Goal: Task Accomplishment & Management: Manage account settings

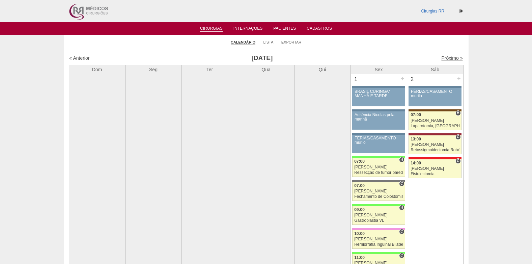
click at [442, 56] on link "Próximo »" at bounding box center [452, 57] width 21 height 5
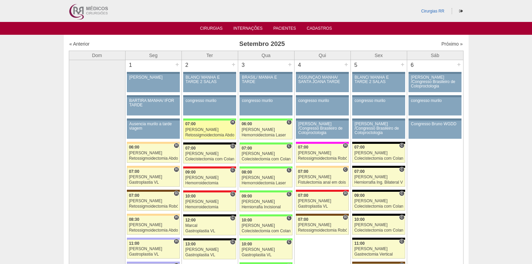
click at [205, 133] on div "Retossigmoidectomia Abdominal VL" at bounding box center [209, 135] width 49 height 4
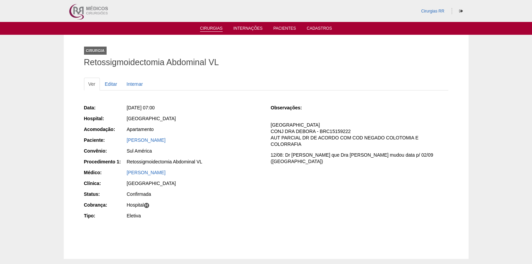
click at [207, 28] on link "Cirurgias" at bounding box center [211, 29] width 23 height 6
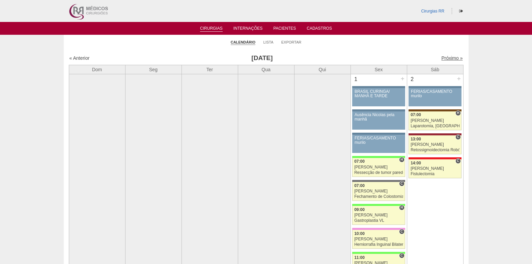
click at [445, 59] on link "Próximo »" at bounding box center [452, 57] width 21 height 5
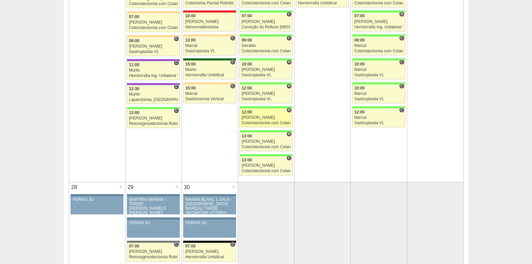
scroll to position [1047, 0]
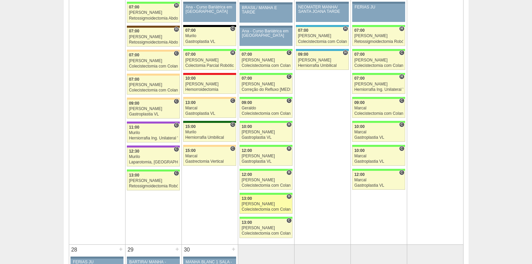
click at [269, 207] on div "Colecistectomia com Colangiografia VL" at bounding box center [266, 209] width 49 height 4
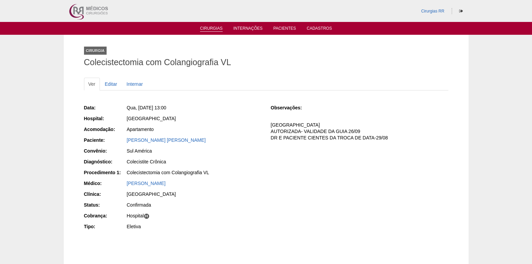
click at [213, 30] on link "Cirurgias" at bounding box center [211, 29] width 23 height 6
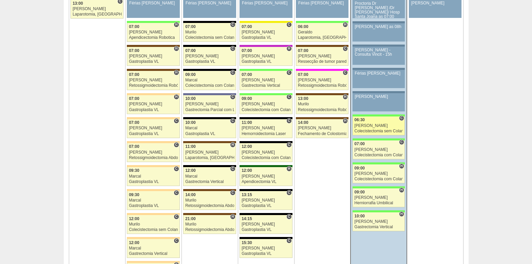
scroll to position [1547, 0]
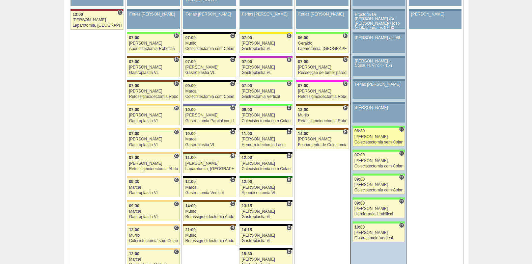
click at [380, 132] on div "06:30" at bounding box center [379, 131] width 49 height 4
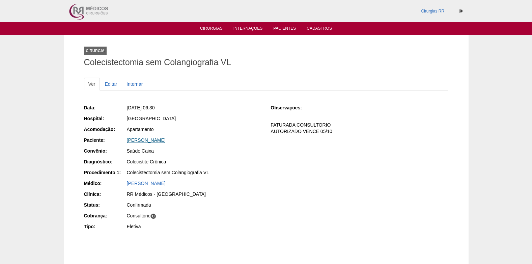
click at [147, 139] on link "[PERSON_NAME]" at bounding box center [146, 139] width 39 height 5
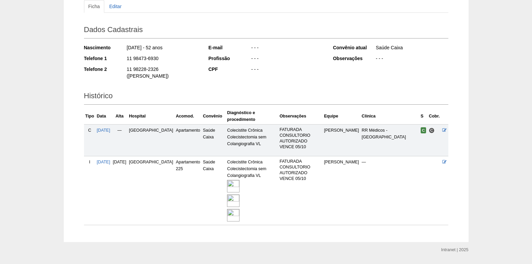
scroll to position [83, 0]
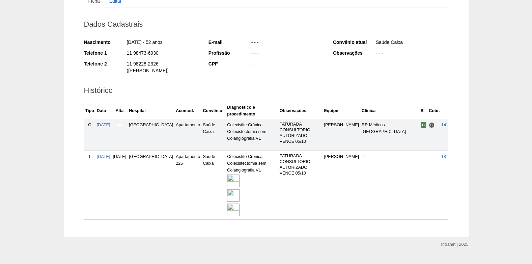
click at [228, 175] on img at bounding box center [233, 181] width 12 height 12
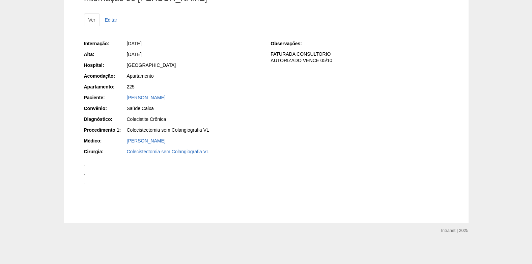
scroll to position [1165, 0]
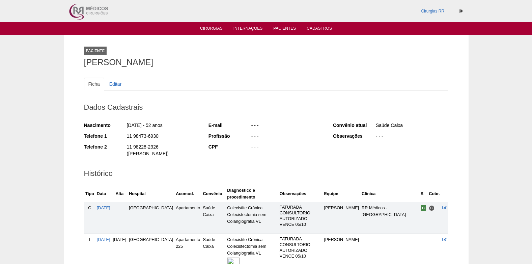
scroll to position [83, 0]
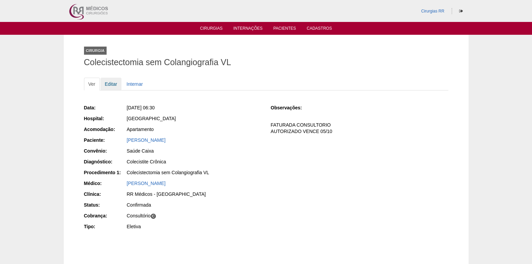
click at [113, 82] on link "Editar" at bounding box center [111, 84] width 21 height 13
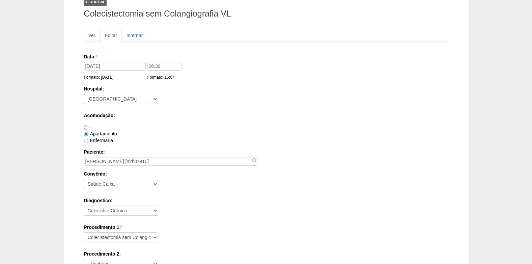
scroll to position [135, 0]
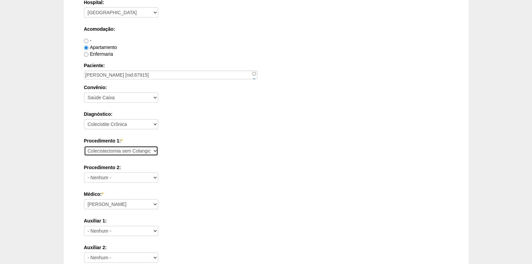
click at [131, 147] on select "Consultório Abscesso Hepático - Drenagem Abscesso perianal Amputação Abdômino P…" at bounding box center [121, 151] width 74 height 10
select select "3735"
click at [84, 146] on select "Consultório Abscesso Hepático - Drenagem Abscesso perianal Amputação Abdômino P…" at bounding box center [121, 151] width 74 height 10
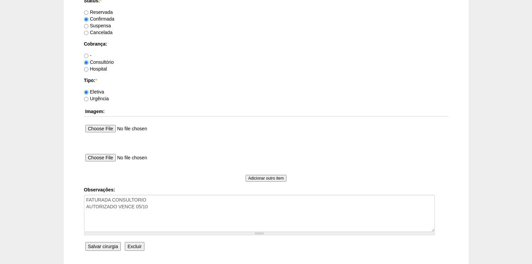
scroll to position [606, 0]
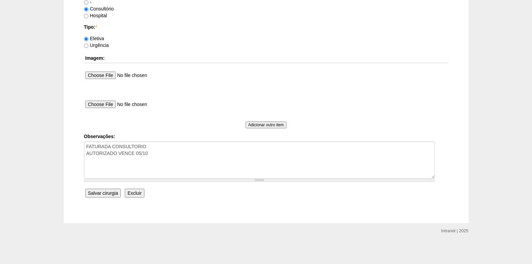
click at [101, 194] on input "Salvar cirurgia" at bounding box center [102, 193] width 35 height 9
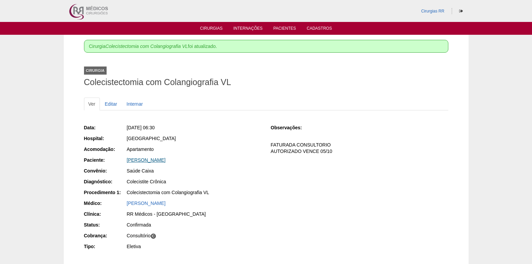
click at [166, 161] on link "[PERSON_NAME]" at bounding box center [146, 159] width 39 height 5
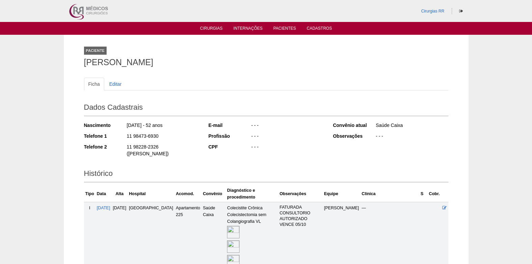
drag, startPoint x: 127, startPoint y: 135, endPoint x: 158, endPoint y: 135, distance: 31.4
click at [158, 135] on div "11 98473-6930" at bounding box center [162, 137] width 73 height 8
copy div "11 98473-6930"
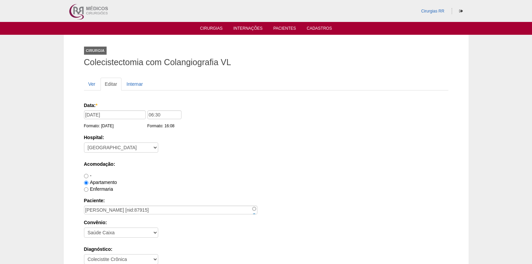
scroll to position [606, 0]
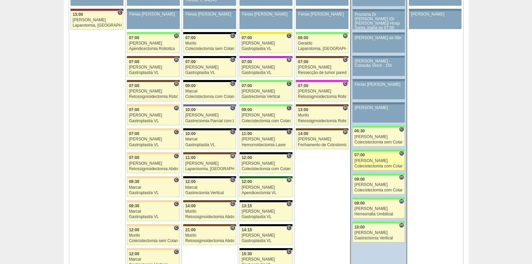
scroll to position [1547, 0]
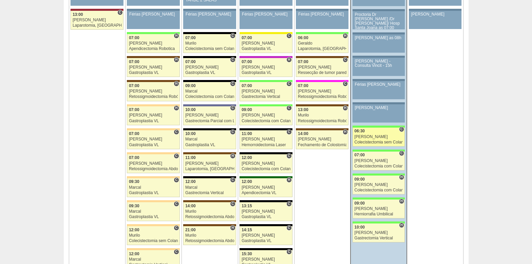
click at [368, 139] on div "[PERSON_NAME]" at bounding box center [379, 137] width 49 height 4
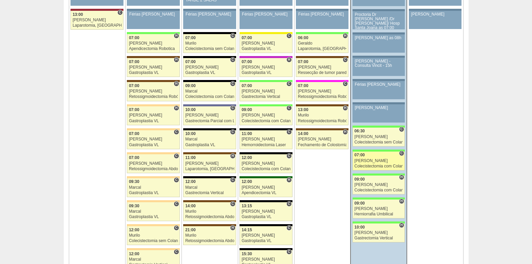
scroll to position [1547, 0]
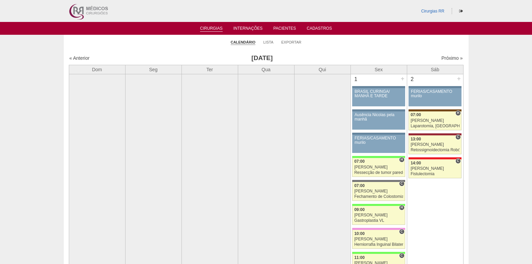
scroll to position [1547, 0]
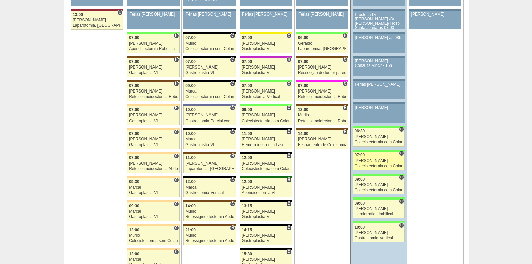
click at [376, 161] on div "[PERSON_NAME]" at bounding box center [379, 161] width 49 height 4
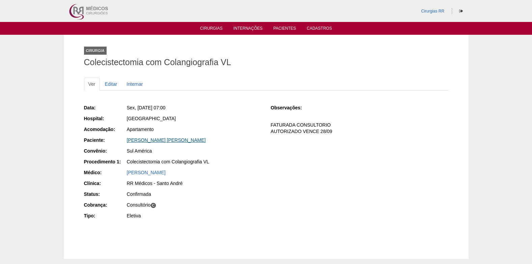
click at [142, 138] on link "KATIA SILVA MARTINS" at bounding box center [166, 139] width 79 height 5
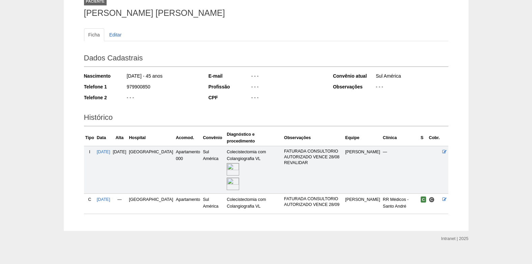
scroll to position [50, 0]
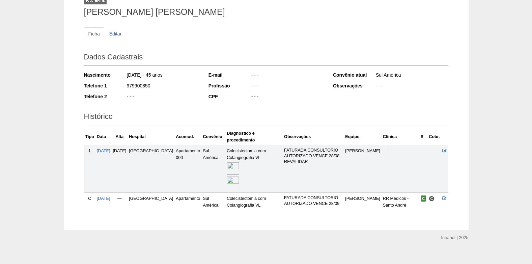
click at [227, 162] on img at bounding box center [233, 168] width 12 height 12
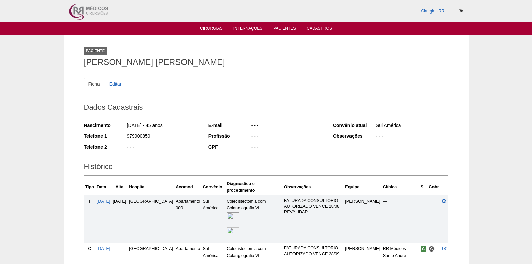
scroll to position [48, 0]
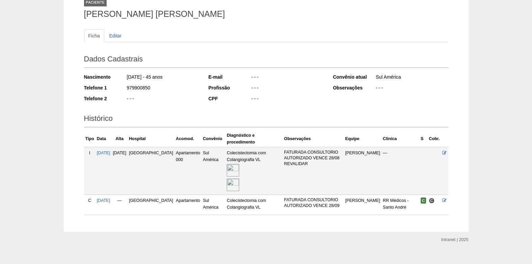
drag, startPoint x: 126, startPoint y: 86, endPoint x: 151, endPoint y: 90, distance: 24.6
click at [151, 90] on div "979900850" at bounding box center [162, 88] width 73 height 8
copy div "979900850"
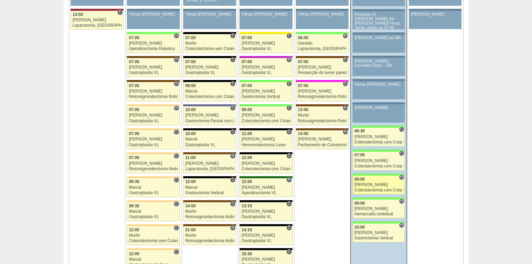
scroll to position [1547, 0]
click at [380, 184] on div "[PERSON_NAME]" at bounding box center [379, 185] width 49 height 4
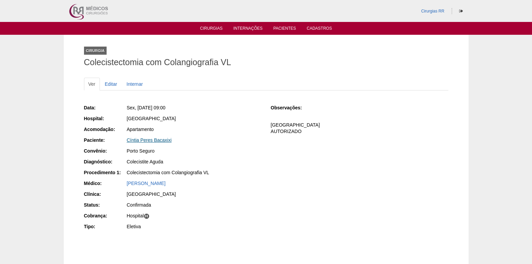
click at [152, 141] on link "Cíntia Peres Bacaxixi" at bounding box center [149, 139] width 45 height 5
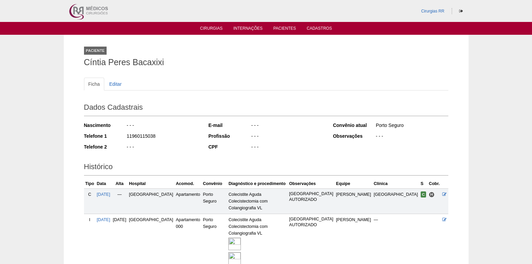
drag, startPoint x: 140, startPoint y: 136, endPoint x: 151, endPoint y: 136, distance: 11.1
click at [151, 136] on div "11960115038" at bounding box center [162, 137] width 73 height 8
drag, startPoint x: 151, startPoint y: 136, endPoint x: 155, endPoint y: 136, distance: 4.4
click at [155, 136] on div "Telefone 1 11960115038" at bounding box center [141, 137] width 115 height 8
copy div "11960115038"
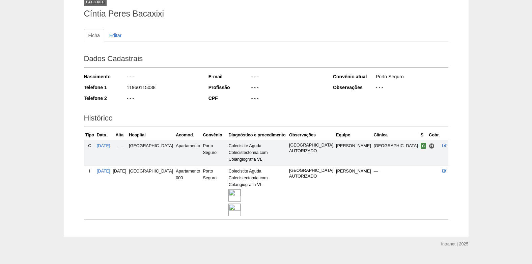
scroll to position [50, 0]
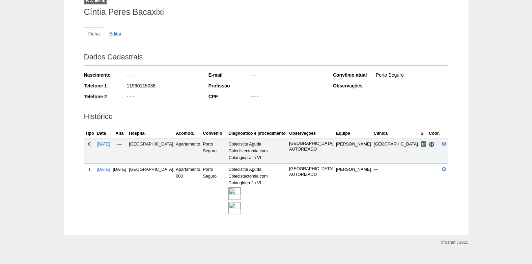
click at [241, 187] on img at bounding box center [235, 193] width 12 height 12
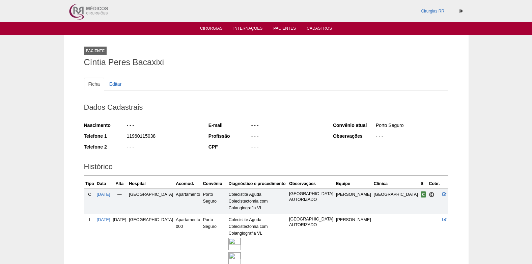
scroll to position [48, 0]
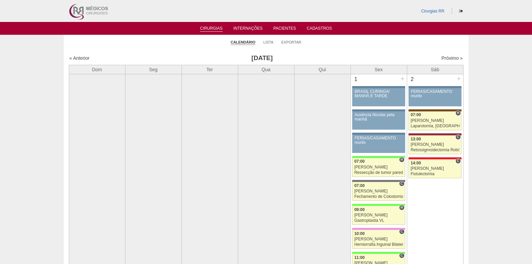
scroll to position [1547, 0]
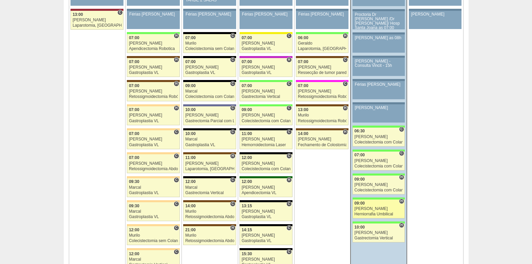
click at [373, 206] on link "88166 Nathan H 09:00 Nathan Herniorrafia Umbilical Hospital Brasil Brasil Marce…" at bounding box center [379, 209] width 52 height 19
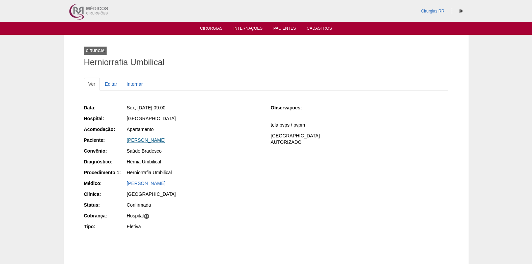
click at [165, 140] on link "Marcelo Franchi Escobosa" at bounding box center [146, 139] width 39 height 5
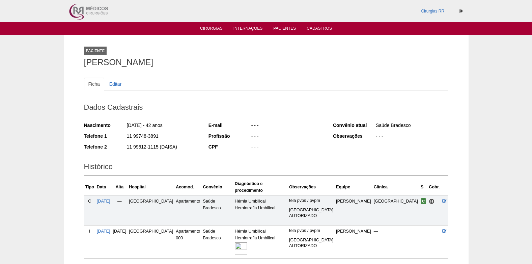
drag, startPoint x: 140, startPoint y: 137, endPoint x: 158, endPoint y: 137, distance: 17.9
click at [158, 137] on div "Telefone 1 11 99748-3891" at bounding box center [141, 137] width 115 height 8
copy div "11 99748-3891"
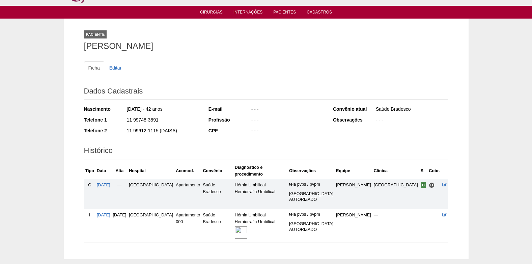
scroll to position [34, 0]
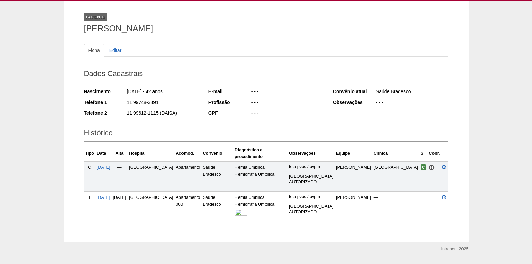
click at [247, 209] on img at bounding box center [241, 215] width 12 height 12
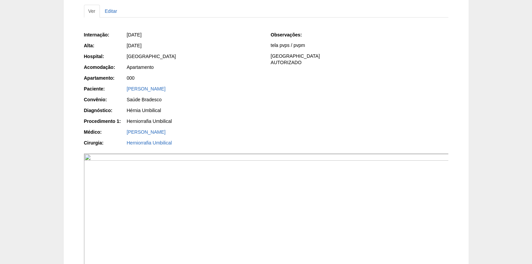
scroll to position [135, 0]
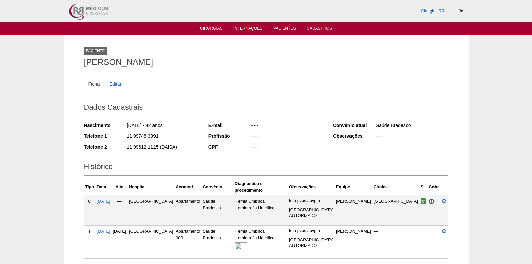
scroll to position [34, 0]
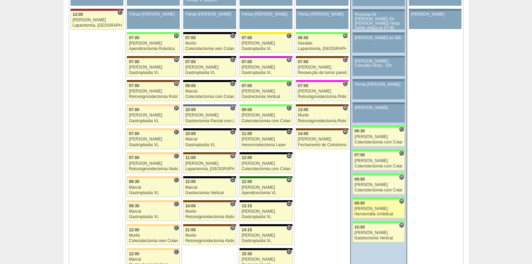
scroll to position [1547, 0]
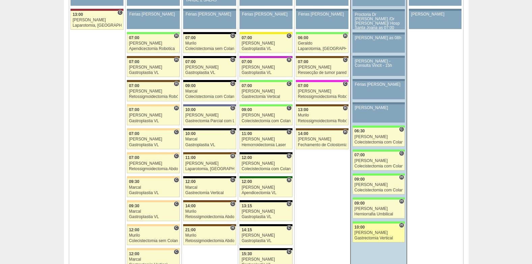
click at [377, 230] on link "88315 Bruno H 10:00 Bruno Gastrectomia Vertical Hospital Brasil Brasil Agnes De…" at bounding box center [379, 233] width 52 height 19
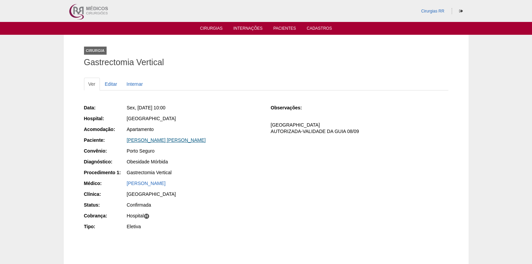
click at [183, 138] on link "[PERSON_NAME] [PERSON_NAME]" at bounding box center [166, 139] width 79 height 5
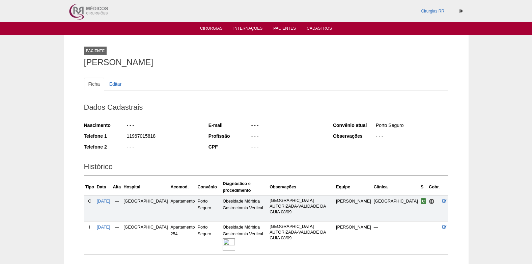
click at [227, 238] on img at bounding box center [229, 244] width 12 height 12
drag, startPoint x: 126, startPoint y: 134, endPoint x: 155, endPoint y: 137, distance: 29.2
click at [155, 137] on div "Telefone 1 11967015818" at bounding box center [141, 137] width 115 height 8
click at [212, 28] on link "Cirurgias" at bounding box center [211, 29] width 23 height 6
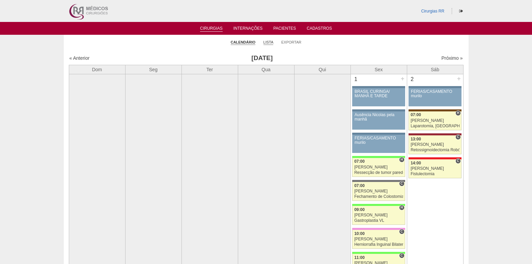
click at [270, 42] on link "Lista" at bounding box center [269, 42] width 10 height 5
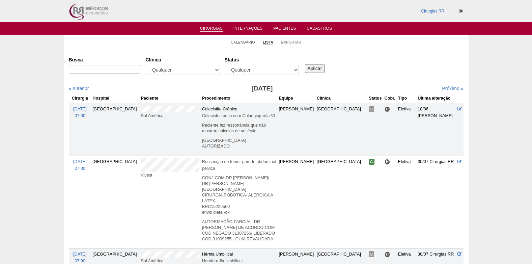
select select "resr"
click at [225, 65] on select "- Qualquer - Reservada Confirmada Suspensa Cancelada" at bounding box center [262, 70] width 74 height 10
click at [315, 68] on input "Aplicar" at bounding box center [315, 68] width 20 height 9
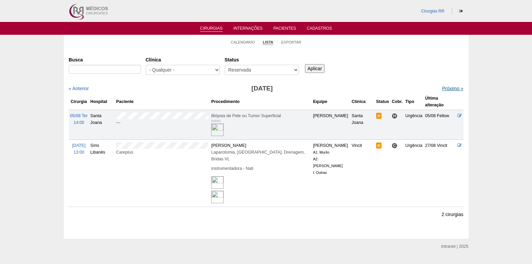
click at [445, 91] on link "Próximo »" at bounding box center [452, 88] width 21 height 5
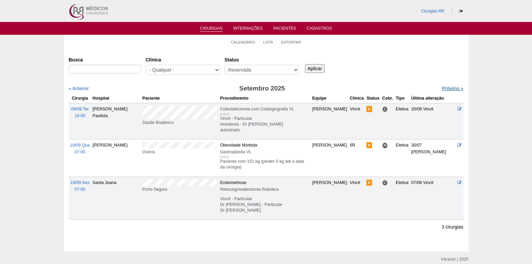
click at [445, 88] on link "Próximo »" at bounding box center [452, 88] width 21 height 5
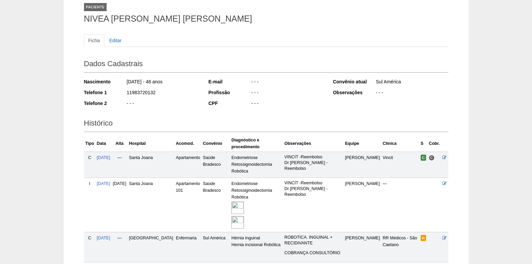
scroll to position [99, 0]
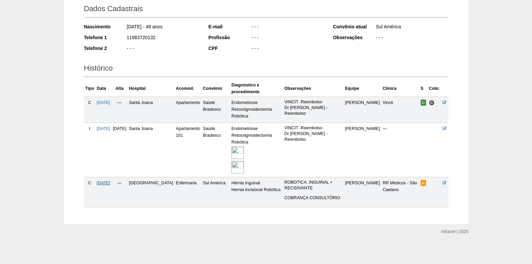
click at [103, 183] on span "27/10/2025" at bounding box center [104, 183] width 14 height 5
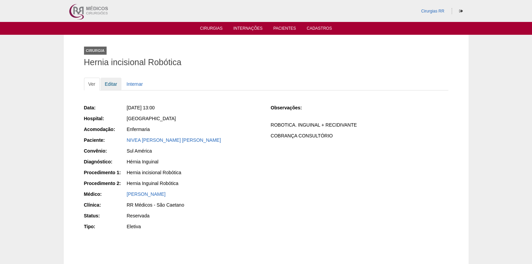
click at [113, 82] on link "Editar" at bounding box center [111, 84] width 21 height 13
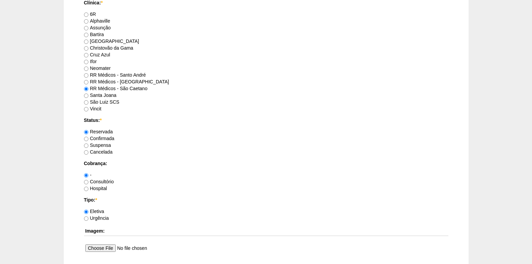
scroll to position [439, 0]
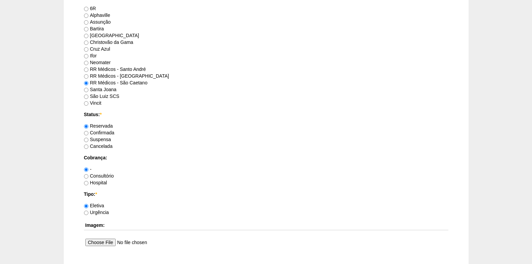
click at [89, 134] on label "Confirmada" at bounding box center [99, 132] width 30 height 5
click at [88, 134] on input "Confirmada" at bounding box center [86, 133] width 4 height 4
radio input "true"
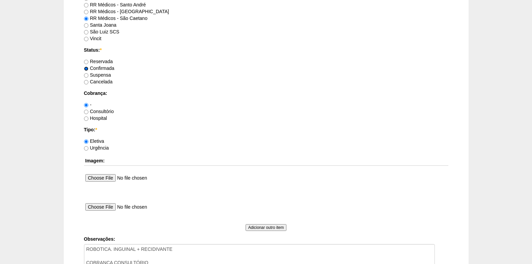
scroll to position [506, 0]
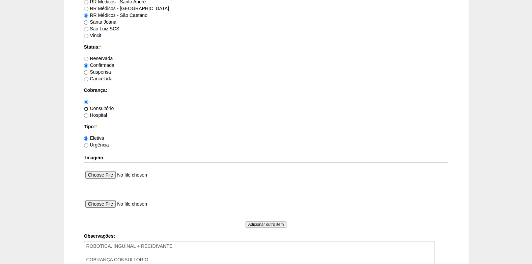
click at [87, 108] on input "Consultório" at bounding box center [86, 109] width 4 height 4
radio input "true"
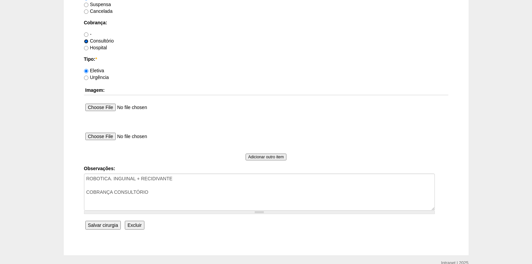
scroll to position [606, 0]
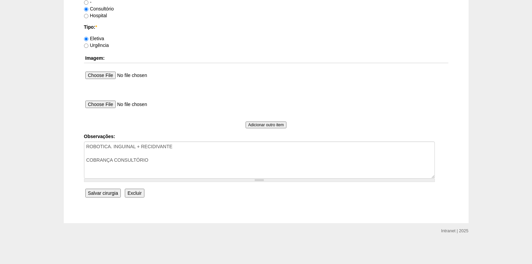
click at [103, 193] on input "Salvar cirurgia" at bounding box center [102, 193] width 35 height 9
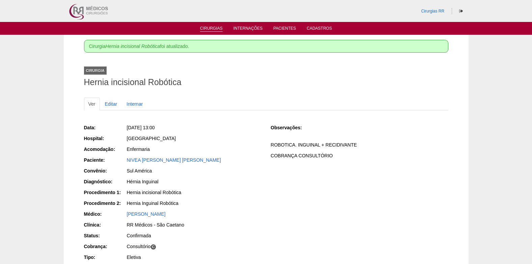
click at [207, 28] on link "Cirurgias" at bounding box center [211, 29] width 23 height 6
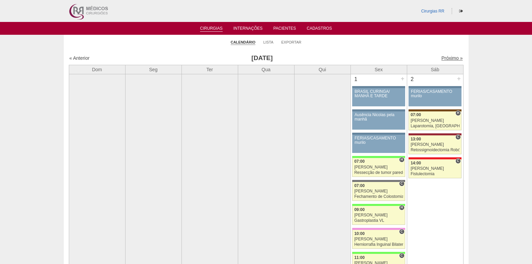
click at [446, 60] on link "Próximo »" at bounding box center [452, 57] width 21 height 5
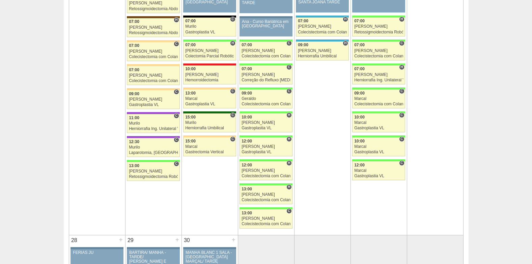
scroll to position [1013, 0]
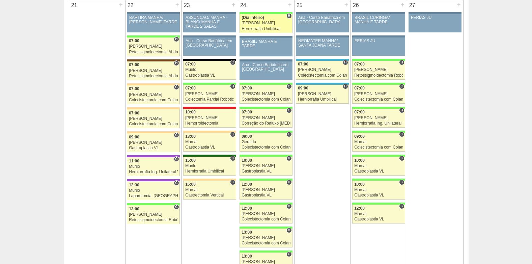
click at [259, 26] on link "88458 [PERSON_NAME] H (Dia inteiro) [PERSON_NAME] Herniorrafia [MEDICAL_DATA] H…" at bounding box center [266, 23] width 53 height 19
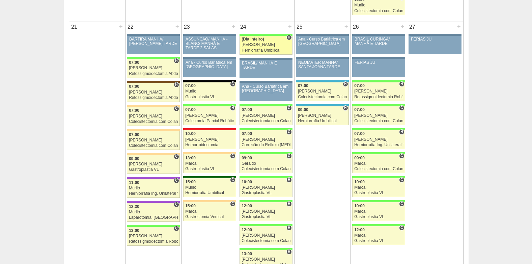
scroll to position [979, 0]
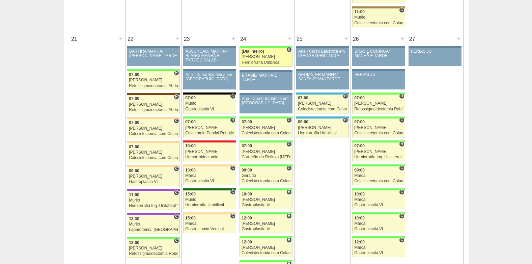
click at [267, 56] on div "[PERSON_NAME]" at bounding box center [266, 57] width 49 height 4
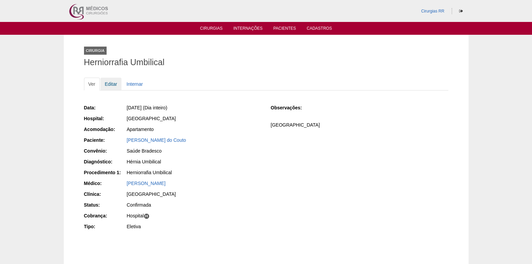
click at [113, 83] on link "Editar" at bounding box center [111, 84] width 21 height 13
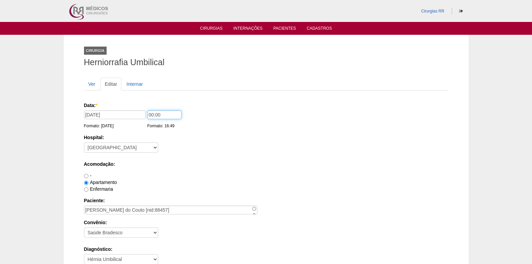
drag, startPoint x: 164, startPoint y: 115, endPoint x: 127, endPoint y: 118, distance: 37.3
click at [127, 109] on div "Data: * 24/09/2025 Formato: 29/08/2025 00:00 Formato: 16:49" at bounding box center [265, 105] width 362 height 7
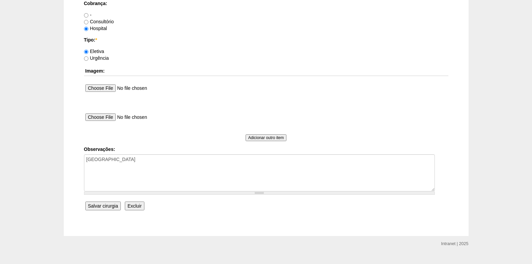
scroll to position [606, 0]
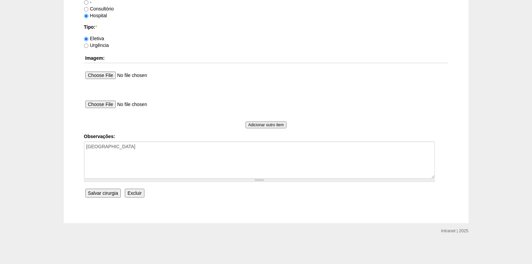
type input "14:00"
click at [105, 195] on input "Salvar cirurgia" at bounding box center [102, 193] width 35 height 9
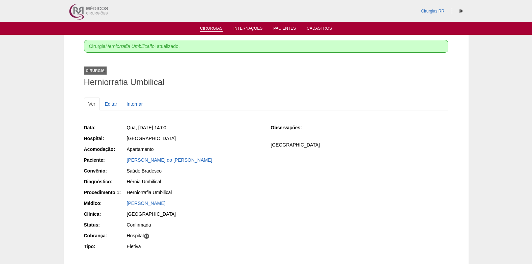
click at [210, 28] on link "Cirurgias" at bounding box center [211, 29] width 23 height 6
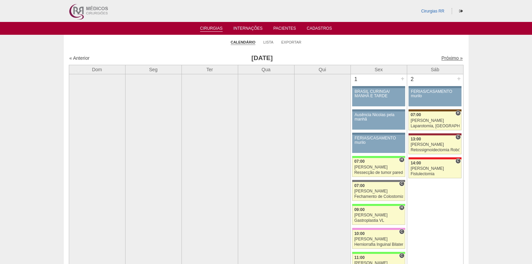
click at [450, 57] on link "Próximo »" at bounding box center [452, 57] width 21 height 5
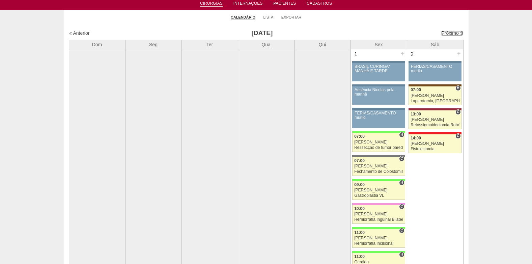
scroll to position [81, 0]
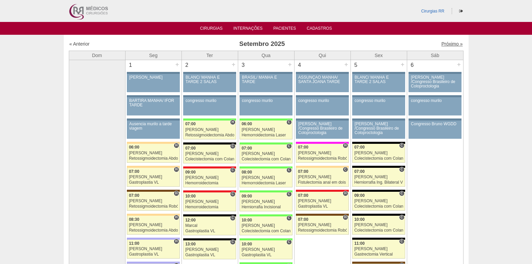
click at [450, 46] on link "Próximo »" at bounding box center [452, 43] width 21 height 5
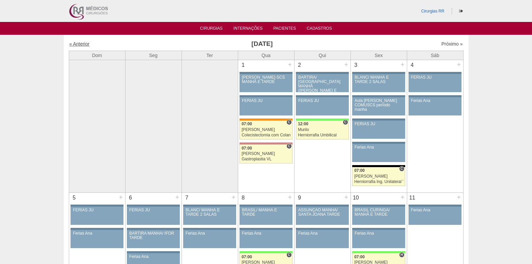
click at [80, 43] on link "« Anterior" at bounding box center [80, 43] width 20 height 5
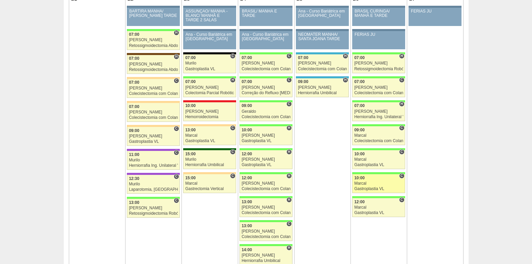
scroll to position [1008, 0]
